Goal: Information Seeking & Learning: Get advice/opinions

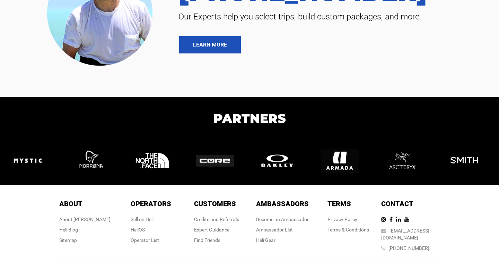
scroll to position [1550, 0]
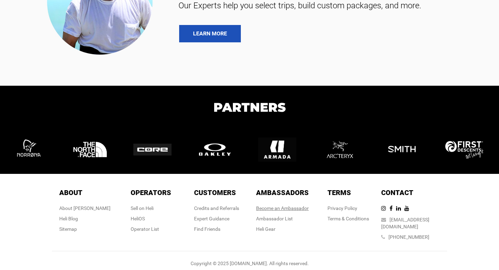
click at [290, 205] on link "Become an Ambassador" at bounding box center [282, 208] width 53 height 6
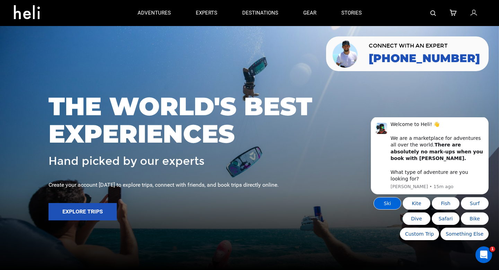
click at [392, 207] on button "Ski" at bounding box center [388, 203] width 28 height 12
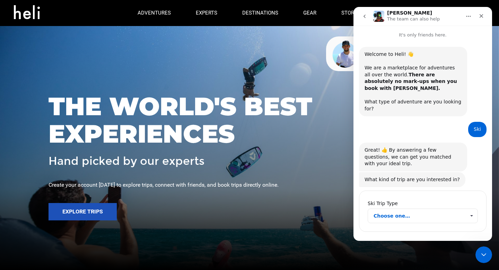
click at [396, 209] on span "Choose one…" at bounding box center [420, 216] width 92 height 14
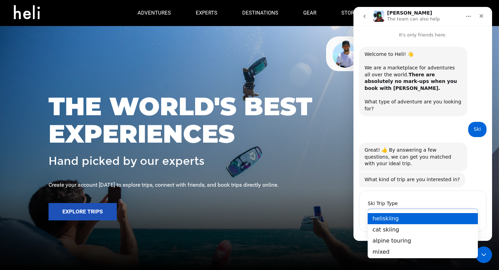
click at [395, 215] on div "heliskiing" at bounding box center [423, 218] width 110 height 11
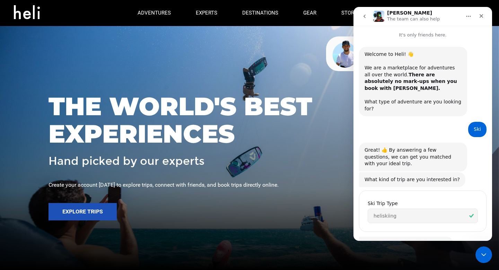
scroll to position [36, 0]
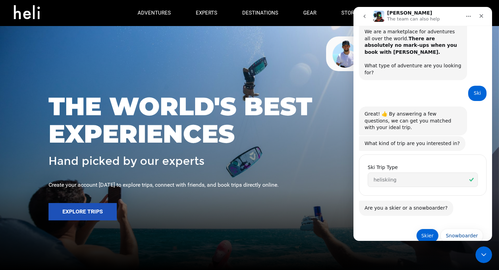
click at [435, 229] on button "Skier" at bounding box center [427, 236] width 23 height 14
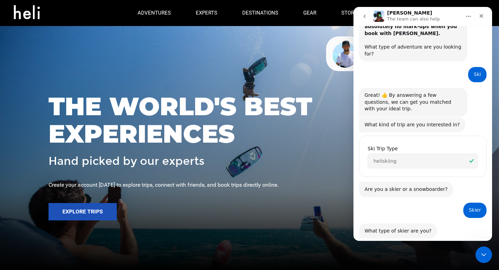
scroll to position [102, 0]
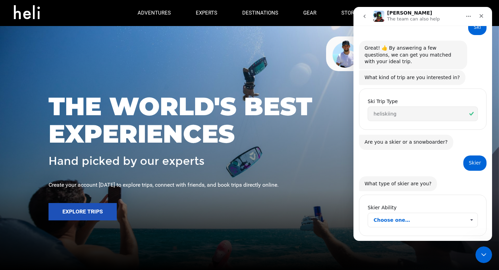
click at [409, 213] on span "Choose one…" at bounding box center [420, 220] width 92 height 14
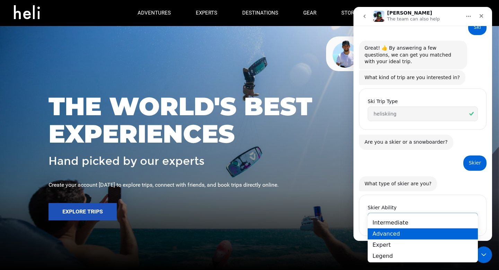
click at [402, 231] on div "Advanced" at bounding box center [423, 233] width 110 height 11
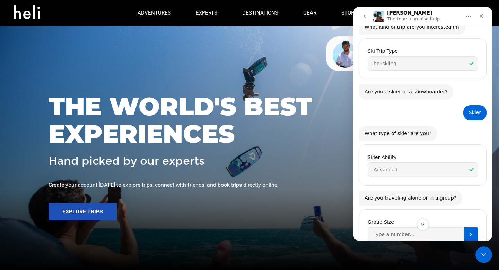
scroll to position [166, 0]
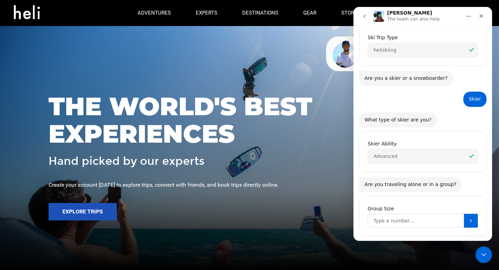
click at [410, 214] on input "Group Size" at bounding box center [416, 221] width 96 height 14
type input "5"
click at [474, 218] on icon "Submit" at bounding box center [471, 221] width 6 height 6
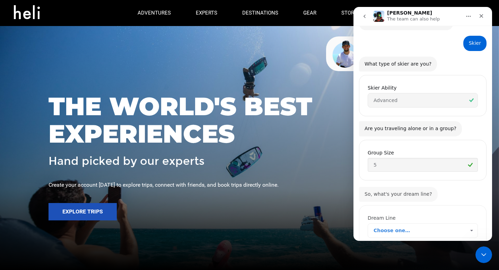
scroll to position [231, 0]
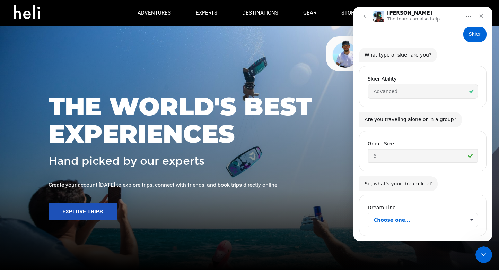
click at [433, 213] on span "Choose one…" at bounding box center [420, 220] width 92 height 14
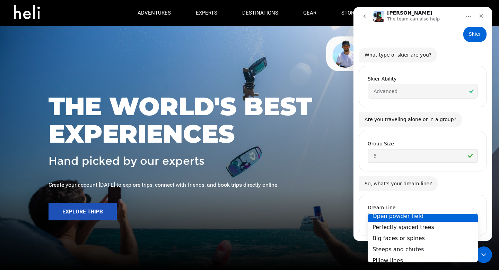
scroll to position [2, 0]
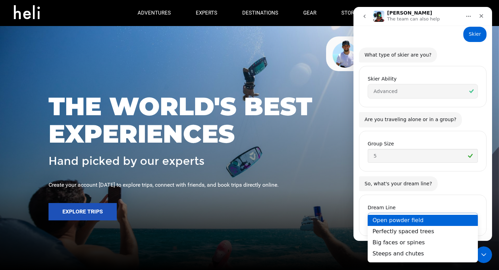
click at [427, 220] on div "Open powder field" at bounding box center [423, 220] width 110 height 11
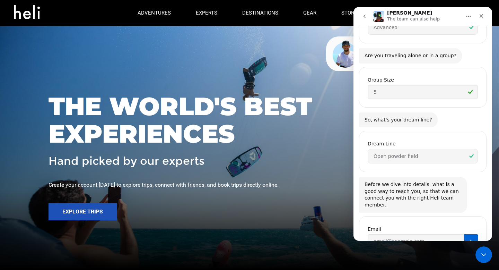
scroll to position [308, 0]
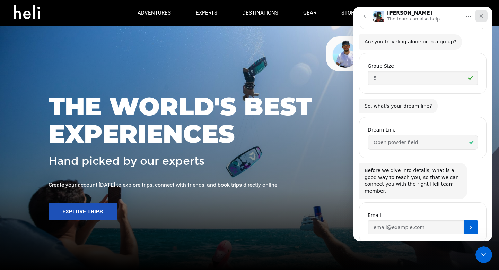
click at [481, 17] on icon "Close" at bounding box center [482, 16] width 6 height 6
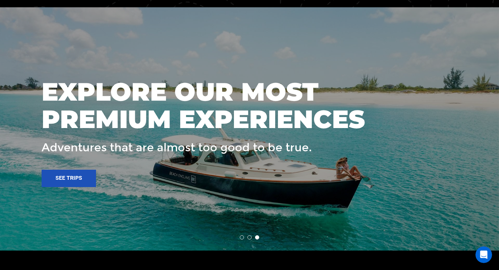
scroll to position [1550, 0]
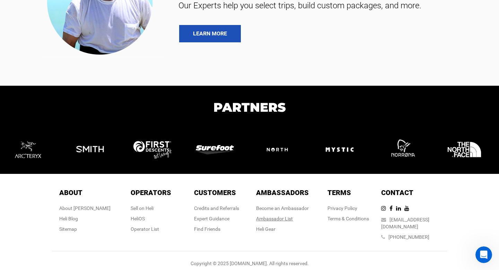
click at [272, 216] on div "Ambassador List" at bounding box center [282, 218] width 53 height 7
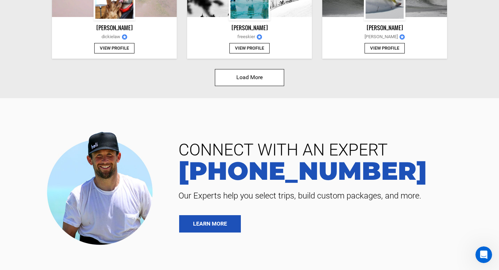
scroll to position [888, 0]
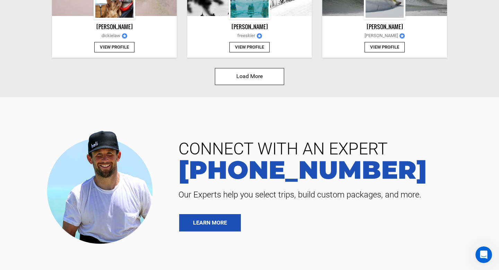
click at [268, 73] on button "Load More" at bounding box center [249, 76] width 69 height 17
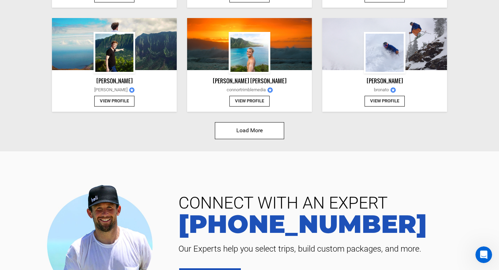
scroll to position [1667, 0]
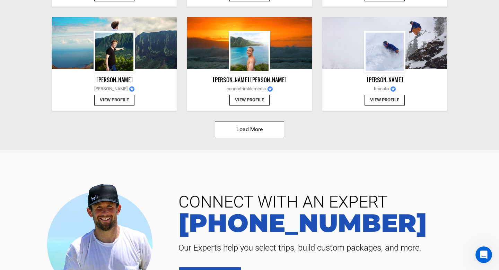
click at [259, 129] on button "Load More" at bounding box center [249, 129] width 69 height 17
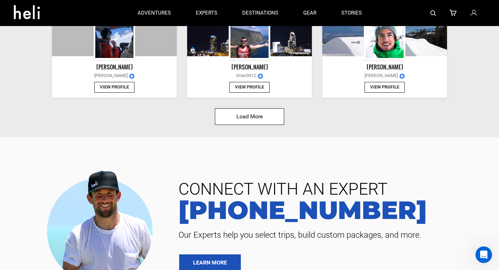
scroll to position [2511, 0]
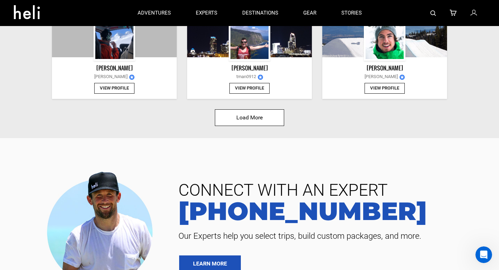
click at [256, 112] on button "Load More" at bounding box center [249, 117] width 69 height 17
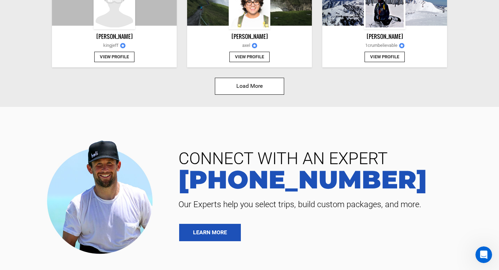
scroll to position [3376, 0]
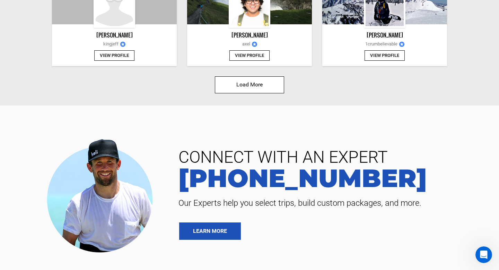
click at [256, 88] on button "Load More" at bounding box center [249, 84] width 69 height 17
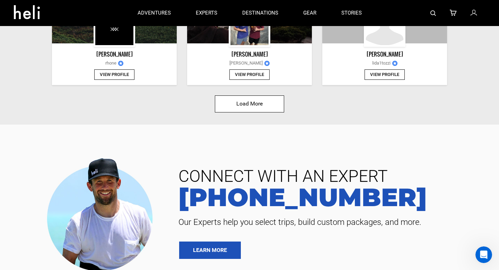
scroll to position [4188, 0]
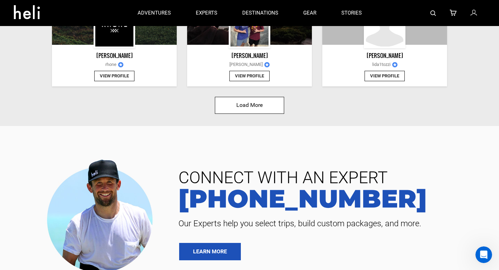
click at [249, 110] on button "Load More" at bounding box center [249, 105] width 69 height 17
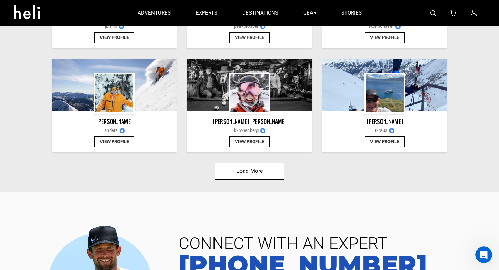
scroll to position [4953, 0]
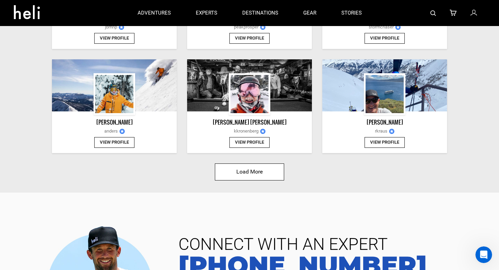
click at [250, 172] on button "Load More" at bounding box center [249, 171] width 69 height 17
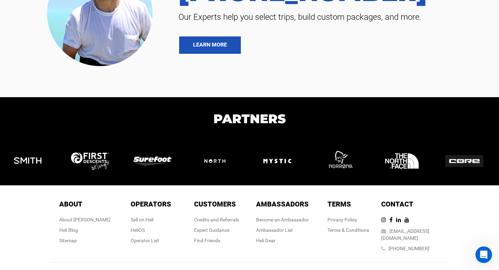
scroll to position [5834, 0]
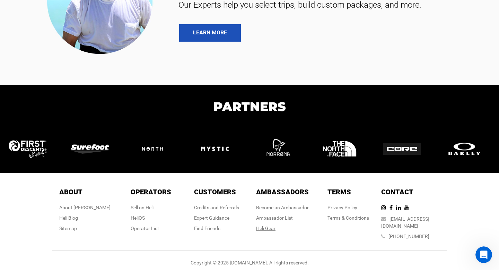
click at [268, 229] on link "Heli Gear" at bounding box center [265, 228] width 19 height 6
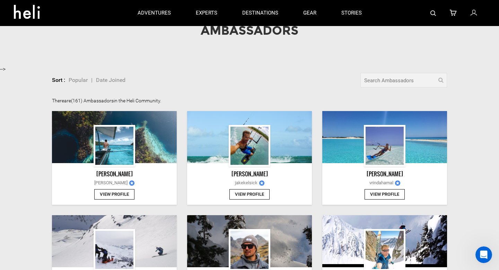
scroll to position [0, 0]
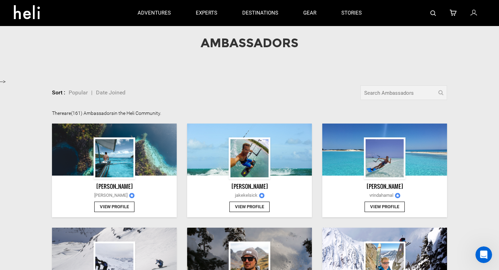
click at [43, 12] on icon at bounding box center [29, 10] width 31 height 11
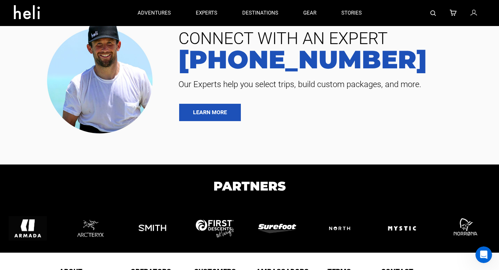
scroll to position [1469, 0]
